Goal: Task Accomplishment & Management: Use online tool/utility

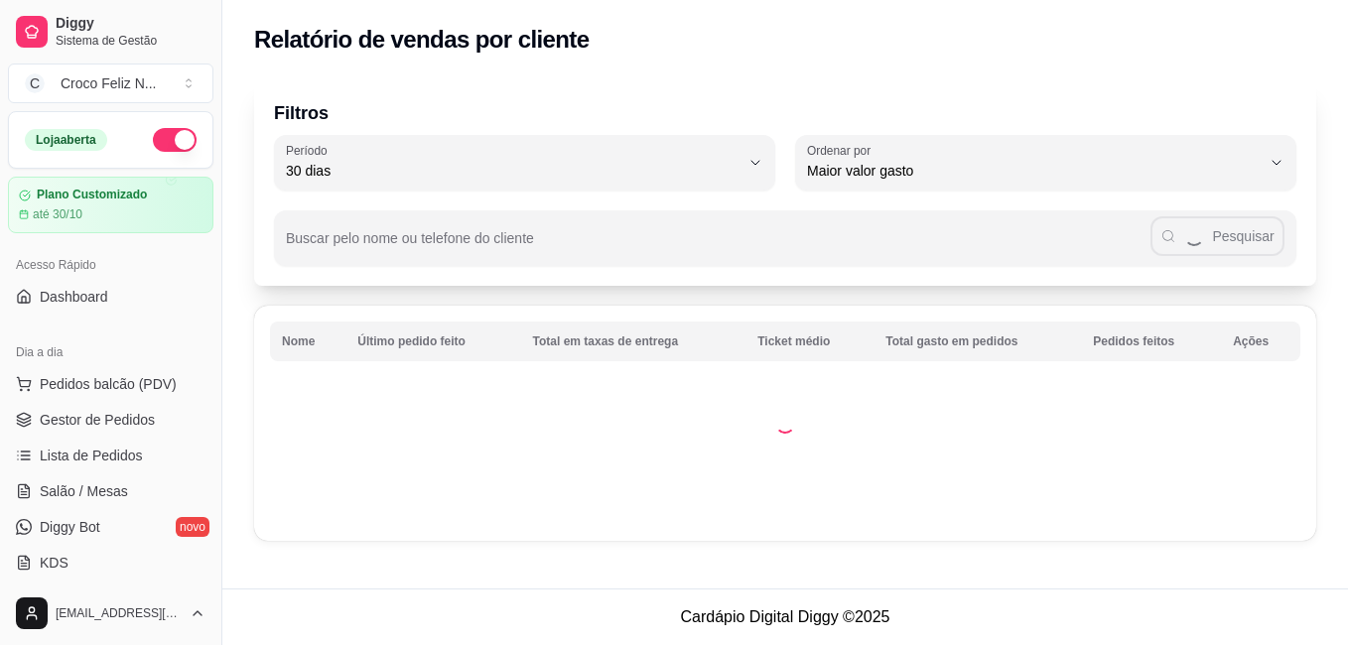
select select "30"
select select "HIGHEST_TOTAL_SPENT_WITH_ORDERS"
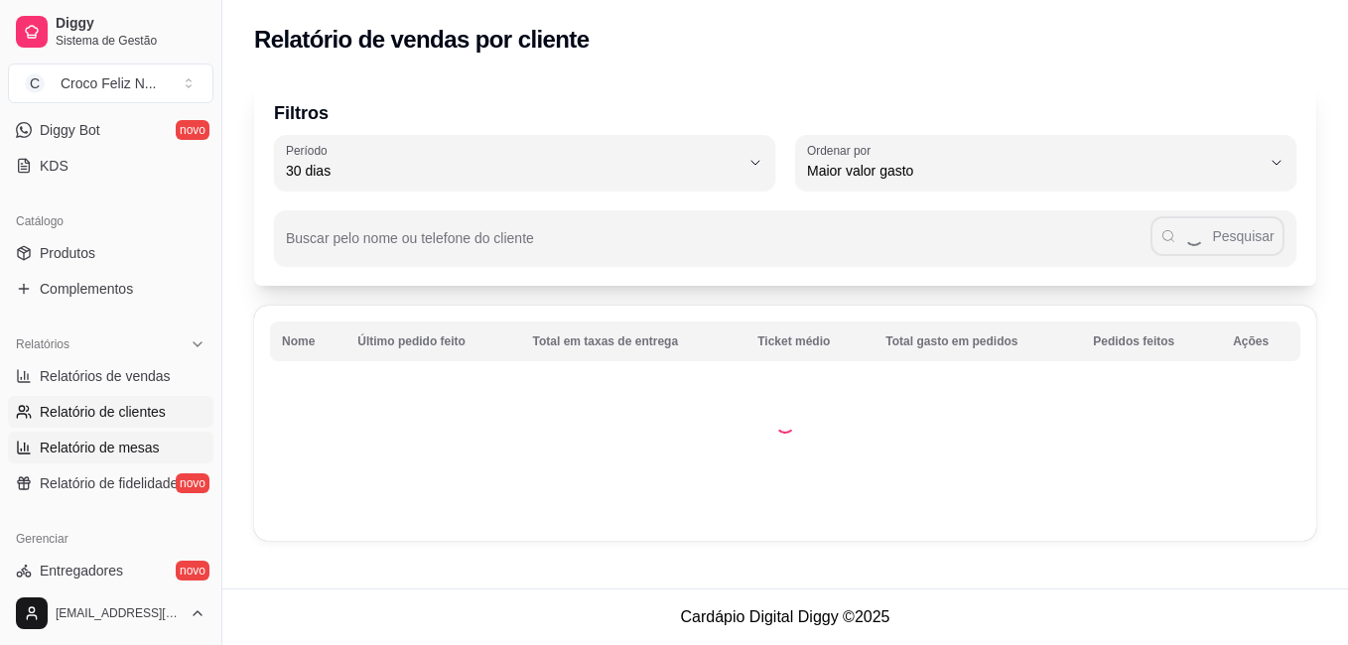
click at [144, 439] on span "Relatório de mesas" at bounding box center [100, 448] width 120 height 20
select select "TOTAL_OF_ORDERS"
select select "7"
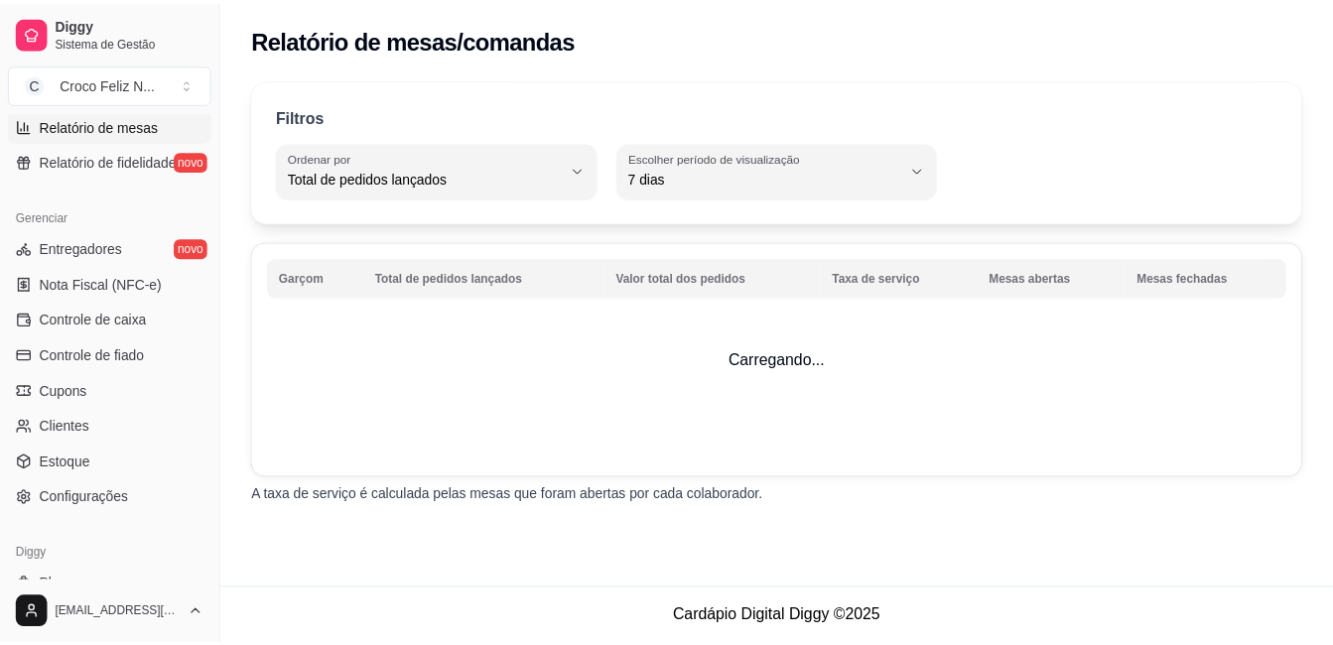
scroll to position [783, 0]
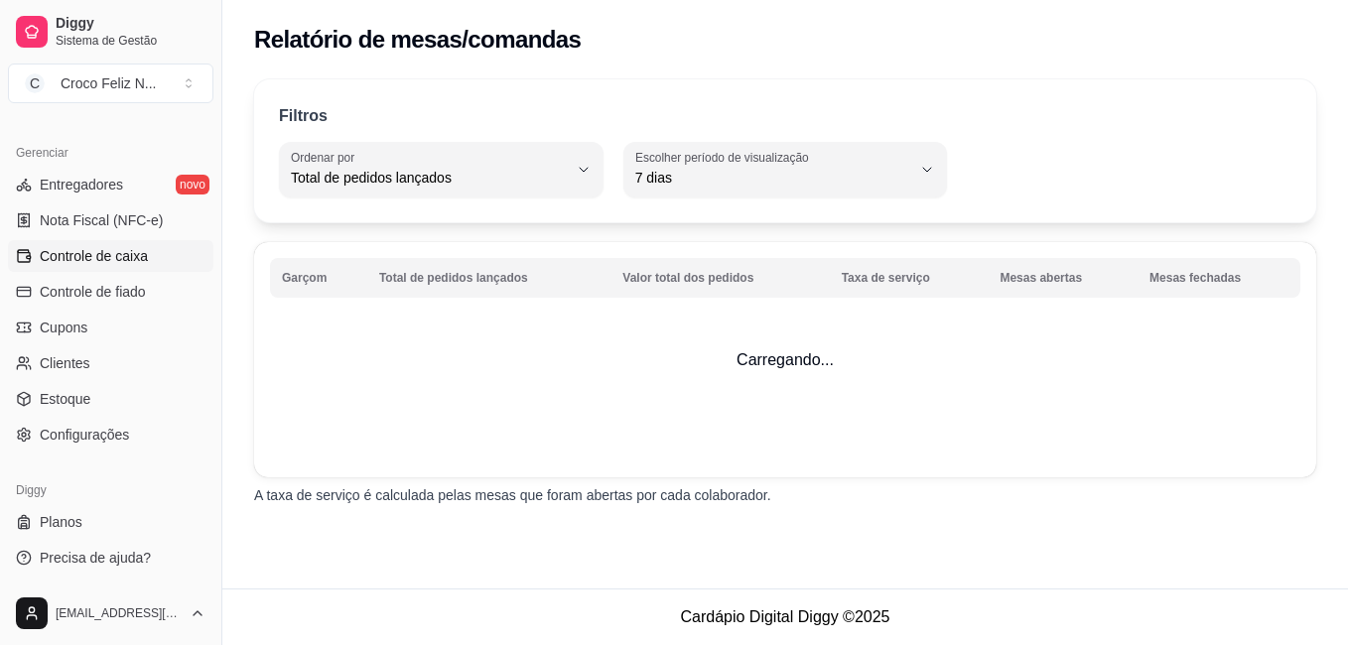
click at [82, 261] on span "Controle de caixa" at bounding box center [94, 256] width 108 height 20
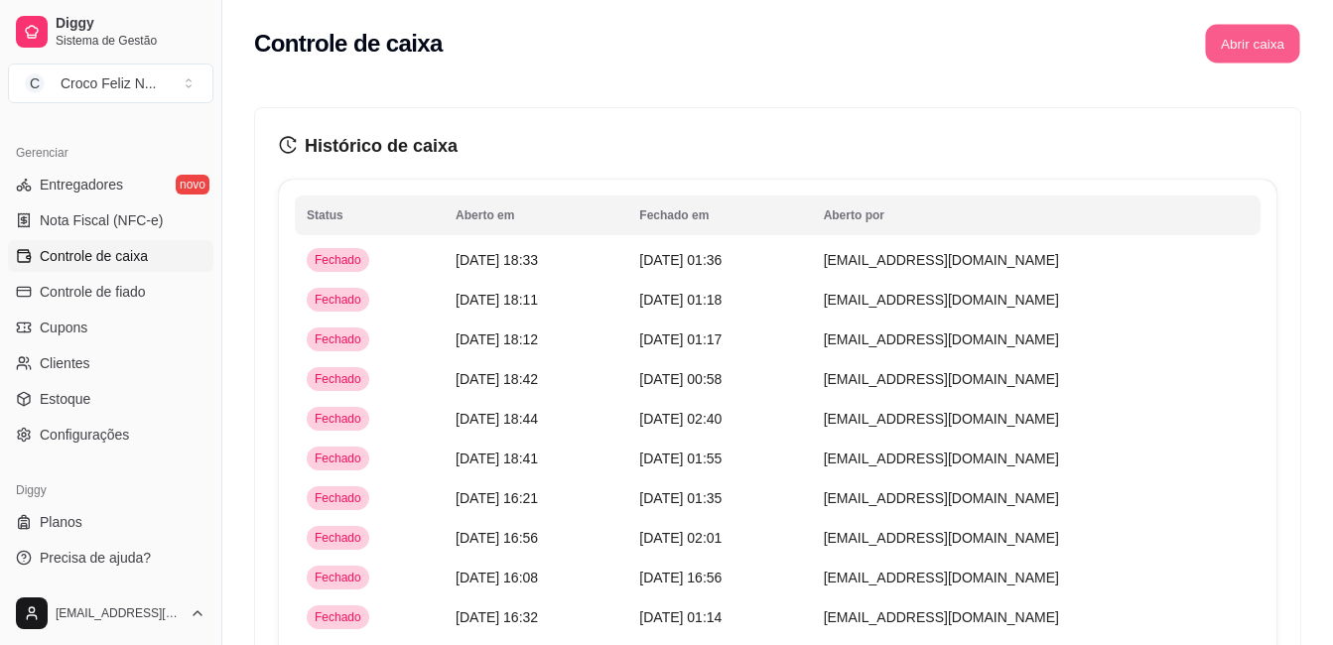
click at [1241, 36] on button "Abrir caixa" at bounding box center [1252, 44] width 94 height 39
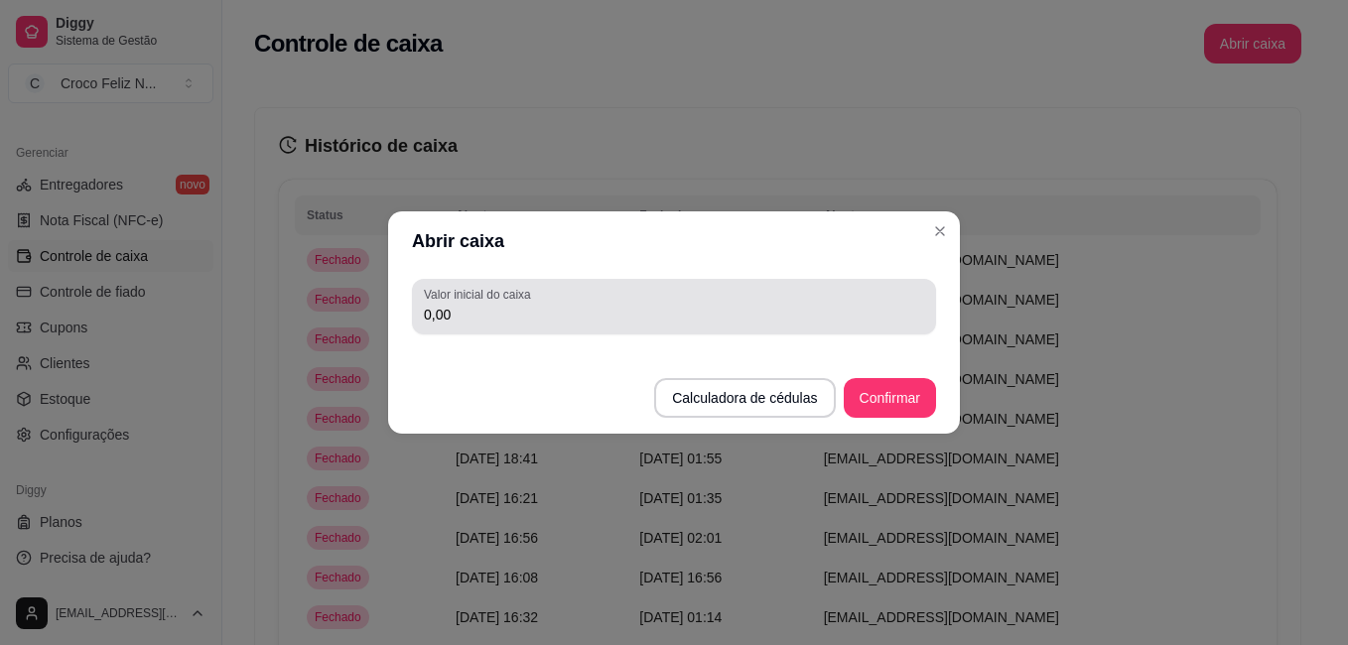
click at [654, 299] on div "0,00" at bounding box center [674, 307] width 500 height 40
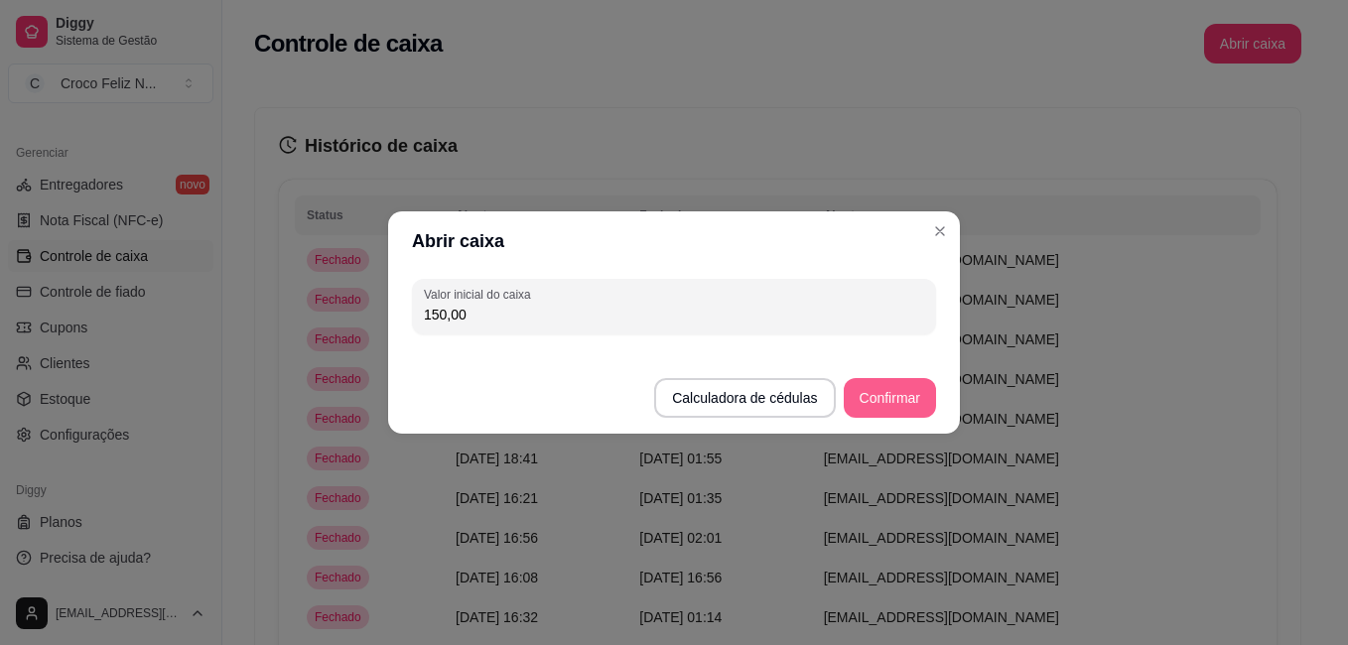
type input "150,00"
click at [908, 404] on button "Confirmar" at bounding box center [890, 398] width 92 height 40
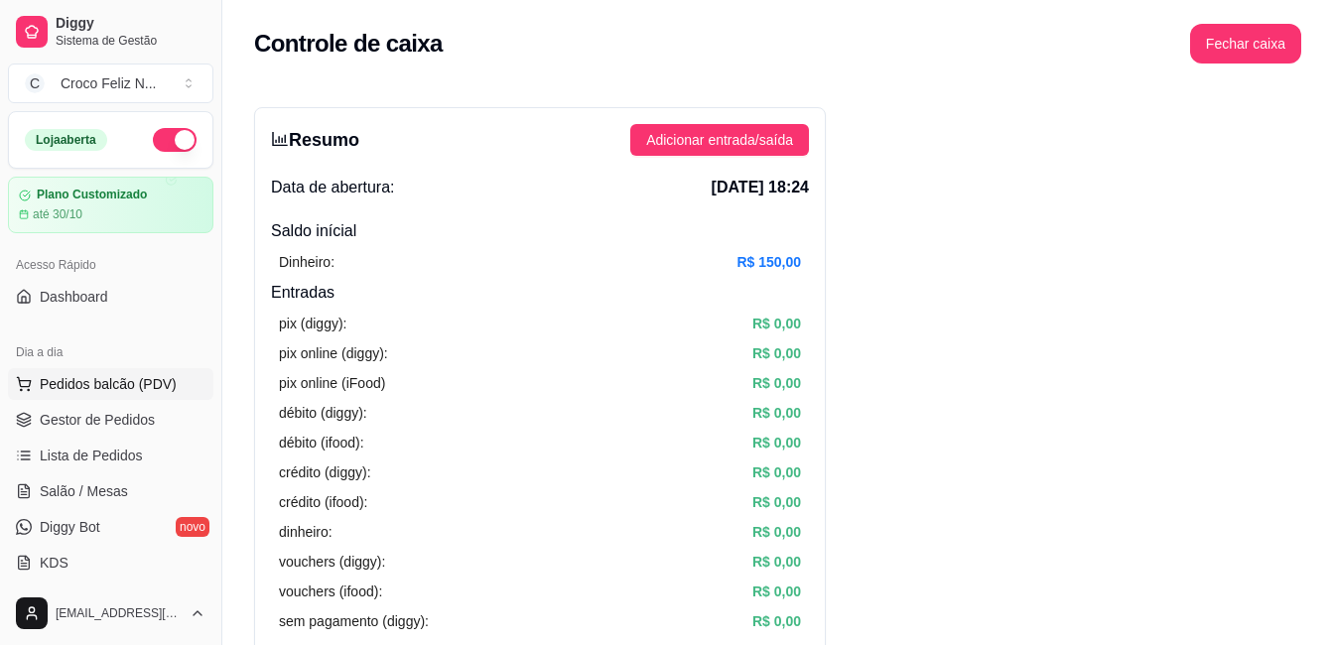
click at [114, 379] on span "Pedidos balcão (PDV)" at bounding box center [108, 384] width 137 height 20
